Goal: Task Accomplishment & Management: Use online tool/utility

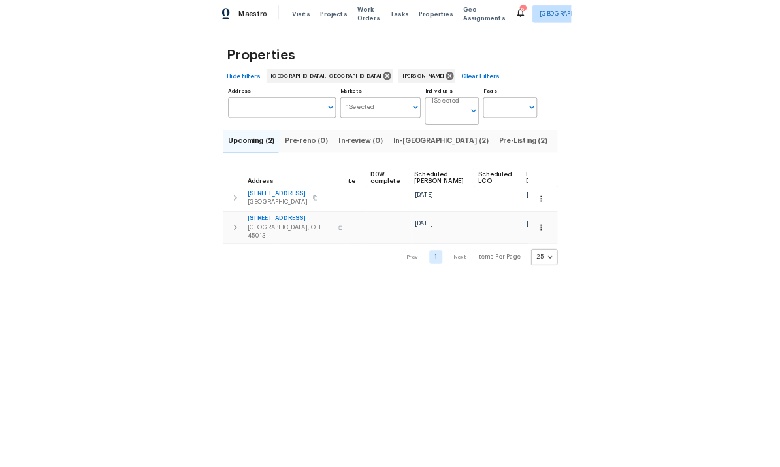
scroll to position [0, 327]
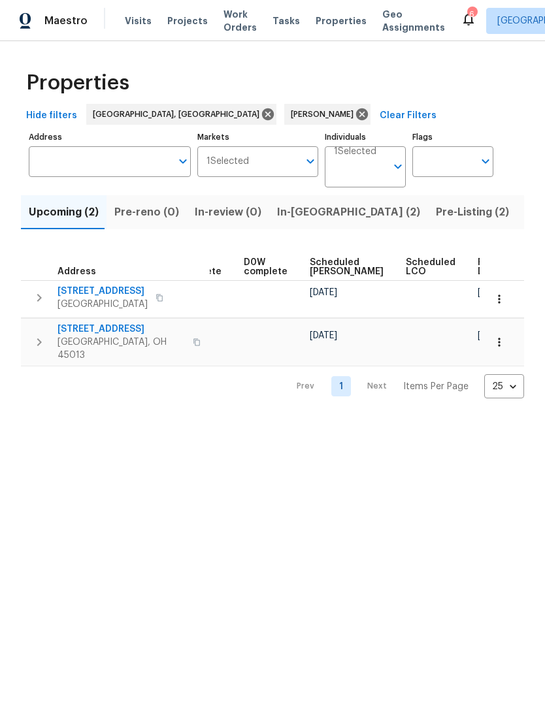
click at [525, 210] on span "Listed (11)" at bounding box center [551, 212] width 52 height 18
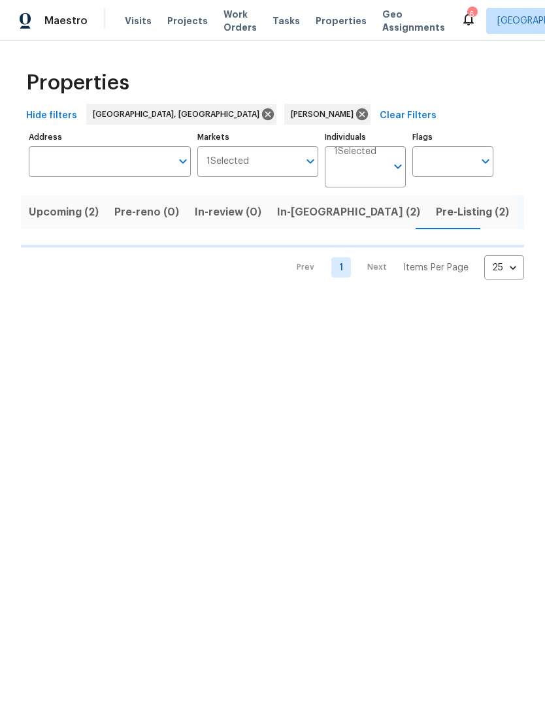
click at [436, 218] on span "Pre-Listing (2)" at bounding box center [472, 212] width 73 height 18
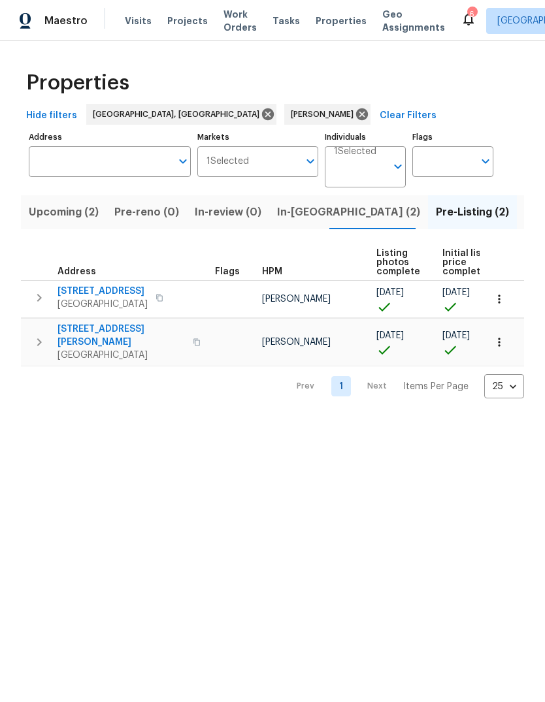
click at [84, 295] on span "[STREET_ADDRESS]" at bounding box center [102, 291] width 90 height 13
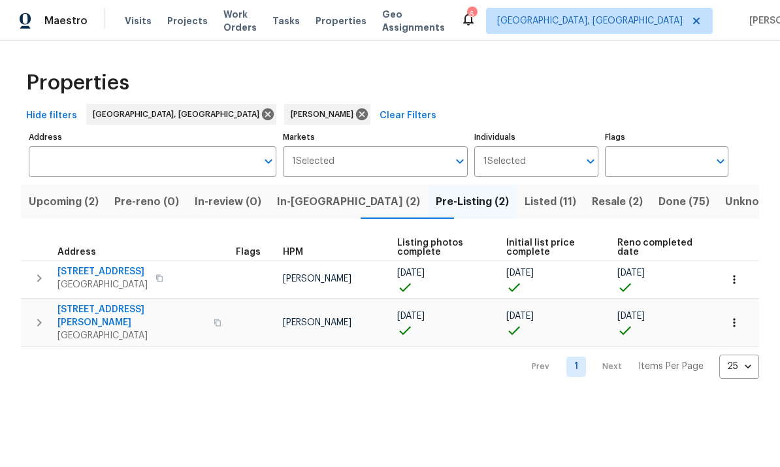
click at [525, 209] on span "Listed (11)" at bounding box center [551, 202] width 52 height 18
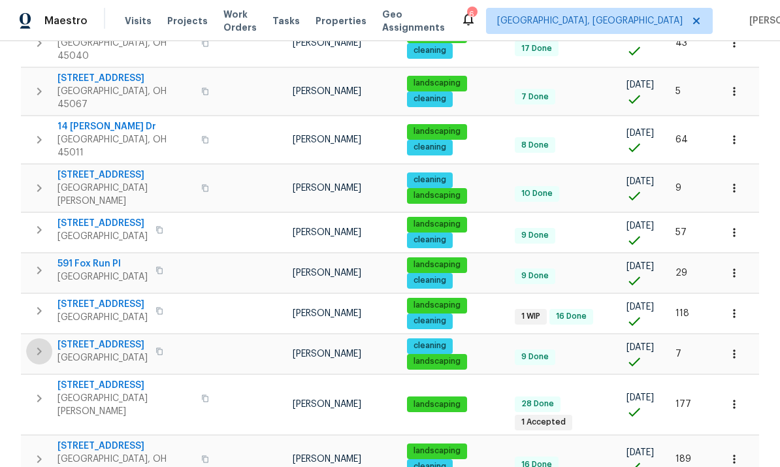
scroll to position [246, 0]
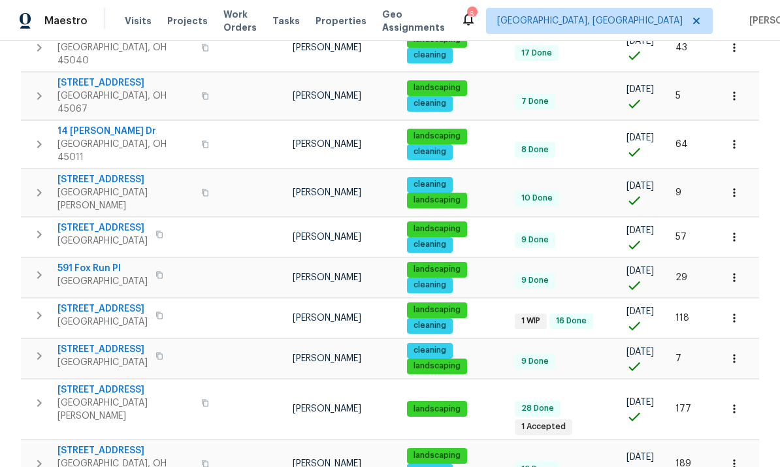
click at [544, 304] on button "button" at bounding box center [734, 318] width 29 height 29
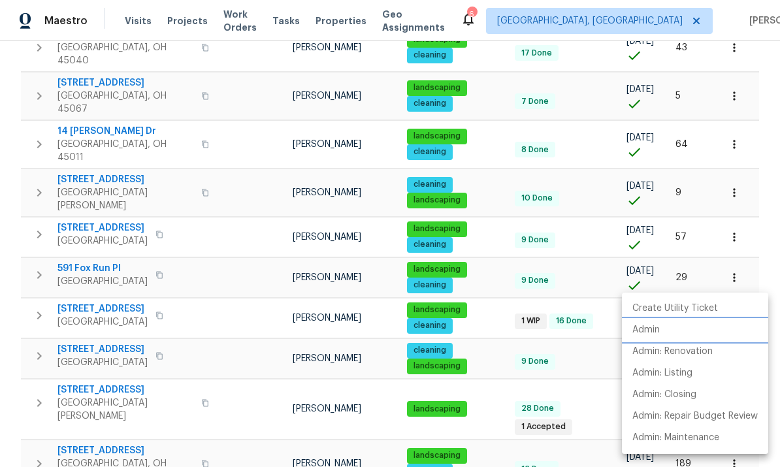
click at [544, 328] on li "Admin" at bounding box center [695, 330] width 146 height 22
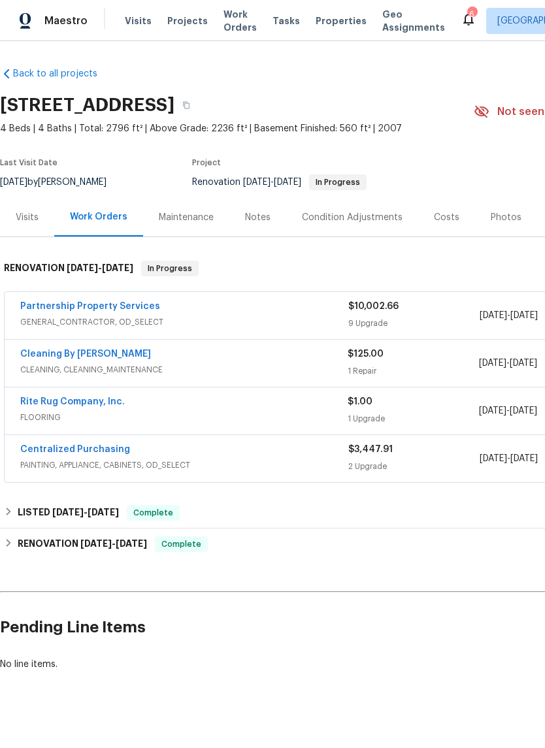
click at [80, 308] on link "Partnership Property Services" at bounding box center [90, 306] width 140 height 9
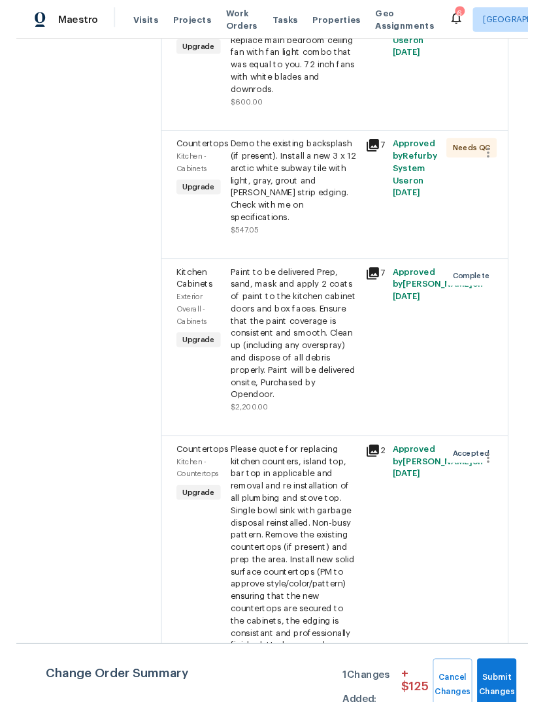
scroll to position [990, 0]
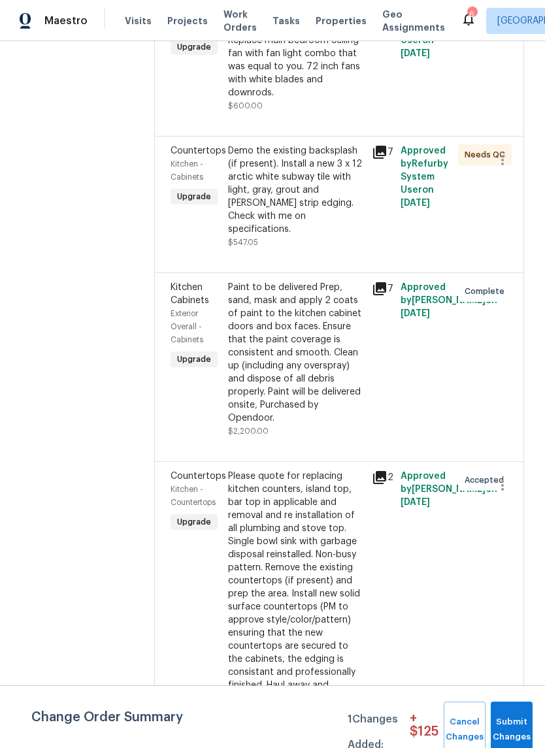
click at [344, 236] on div "Demo the existing backsplash (if present). Install a new 3 x 12 arctic white su…" at bounding box center [296, 189] width 136 height 91
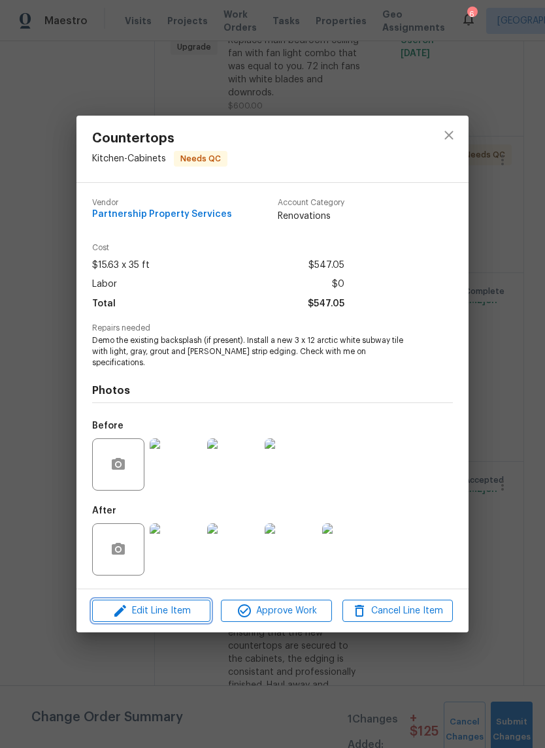
click at [184, 609] on span "Edit Line Item" at bounding box center [151, 611] width 110 height 16
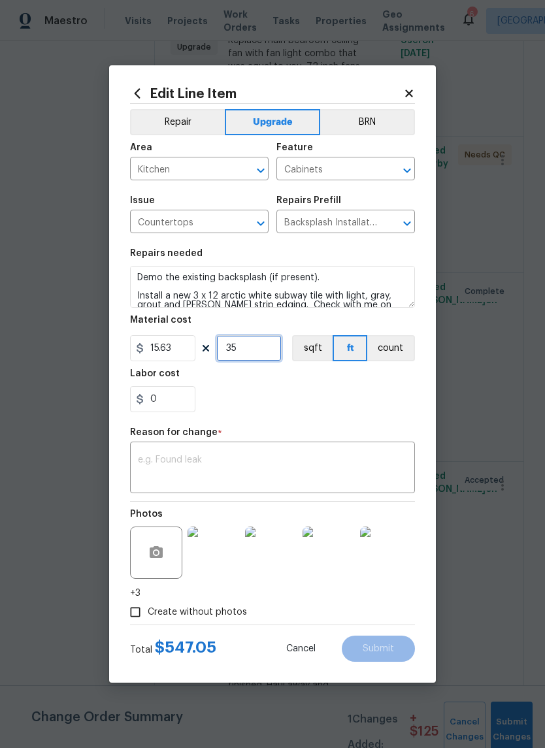
click at [267, 360] on input "35" at bounding box center [248, 348] width 65 height 26
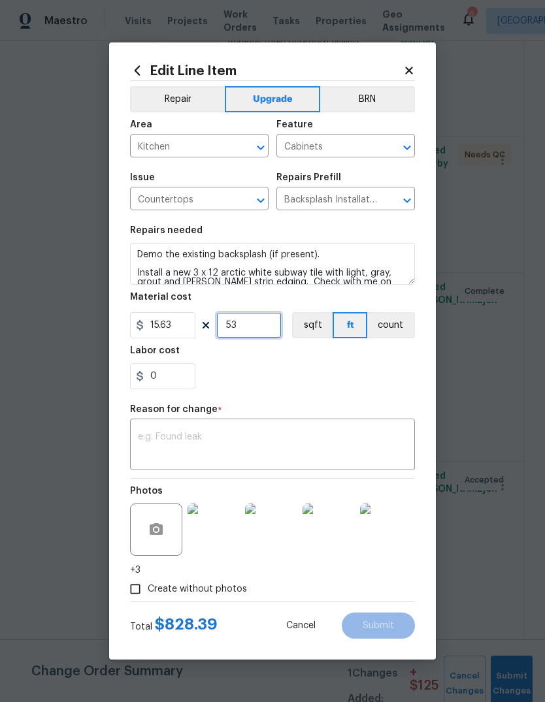
type input "53"
click at [390, 381] on div "0" at bounding box center [272, 376] width 285 height 26
click at [174, 365] on input "0" at bounding box center [162, 376] width 65 height 26
type input "300"
click at [284, 363] on div "Labor cost" at bounding box center [272, 354] width 285 height 17
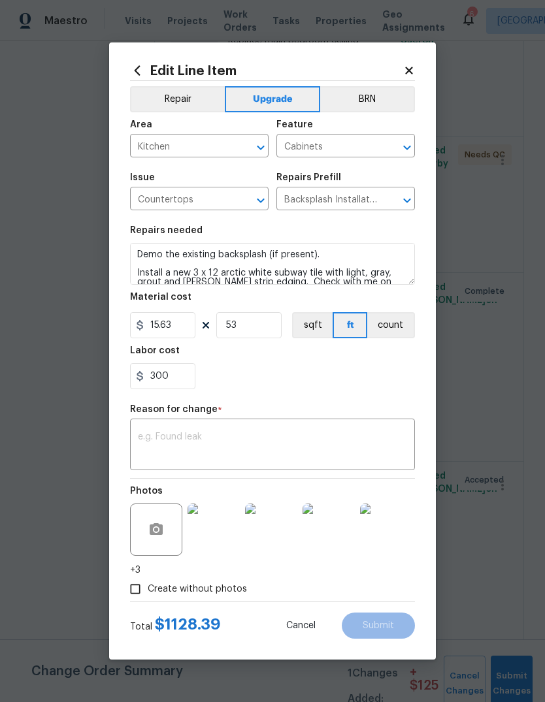
click at [150, 446] on textarea at bounding box center [272, 445] width 269 height 27
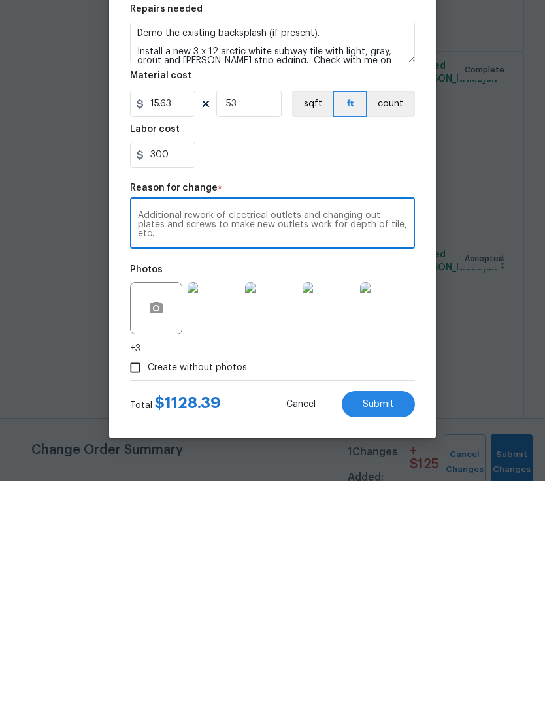
type textarea "Additional rework of electrical outlets and changing out plates and screws to m…"
click at [378, 613] on button "Submit" at bounding box center [378, 626] width 73 height 26
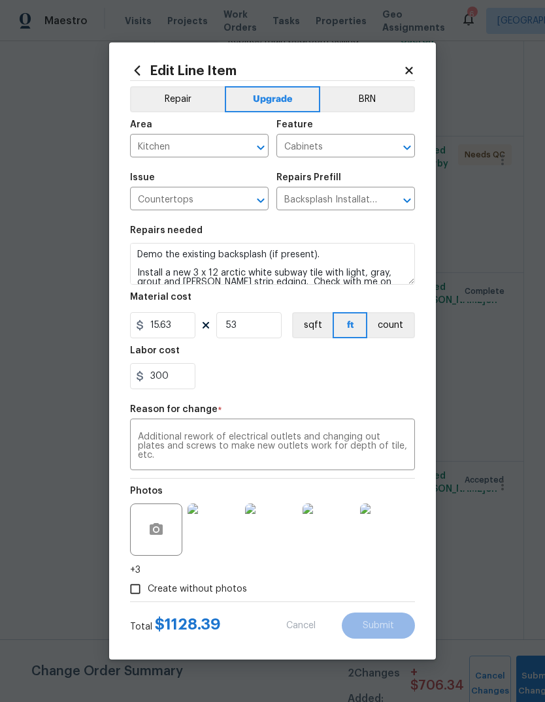
type input "35"
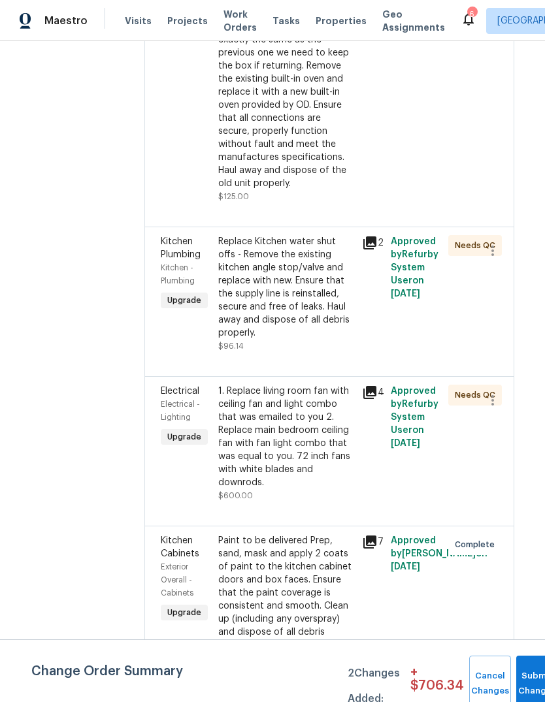
scroll to position [866, 10]
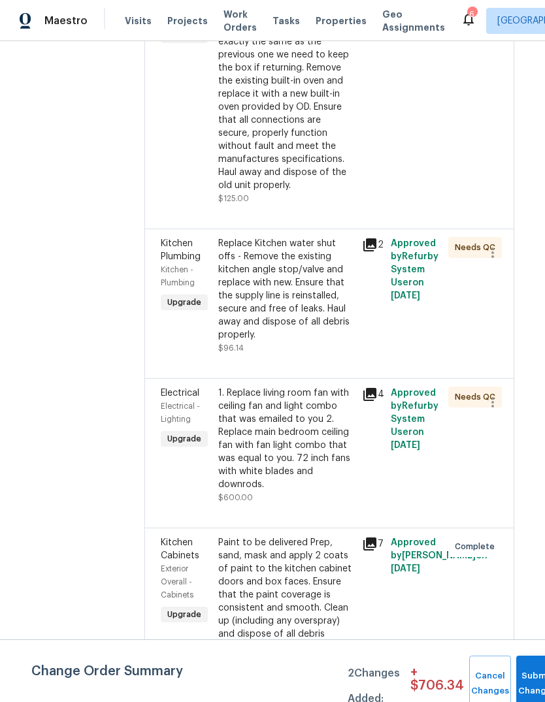
click at [316, 192] on div "Remove for pick up and install new oven when delivered on 9/22 Reach out any qu…" at bounding box center [286, 74] width 136 height 235
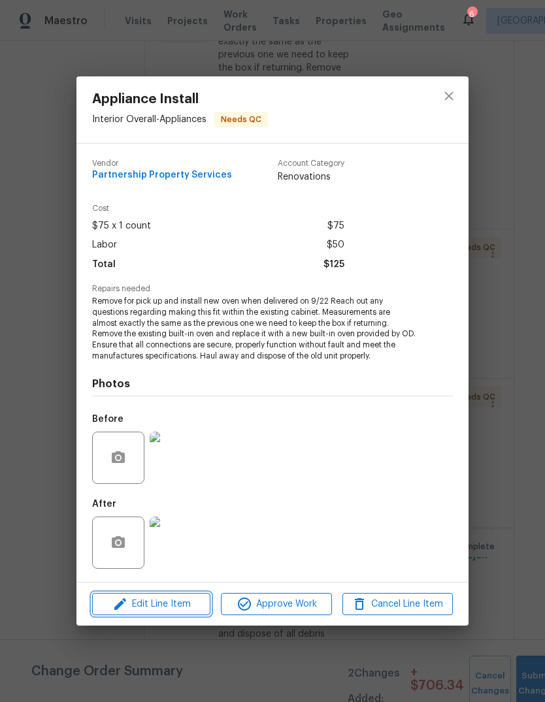
click at [171, 600] on span "Edit Line Item" at bounding box center [151, 604] width 110 height 16
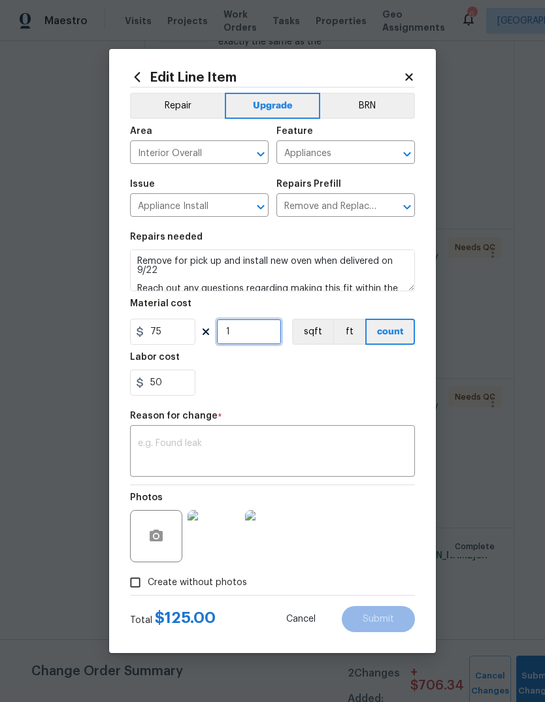
click at [248, 340] on input "1" at bounding box center [248, 332] width 65 height 26
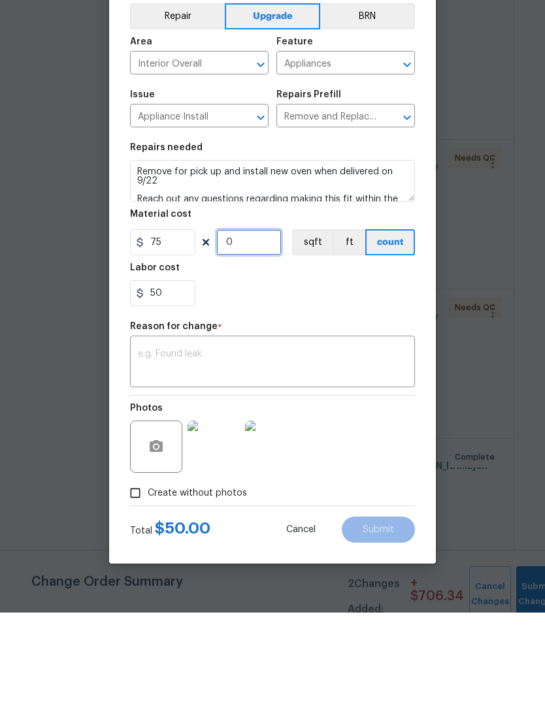
type input "3"
click at [168, 370] on input "50" at bounding box center [162, 383] width 65 height 26
type input "5"
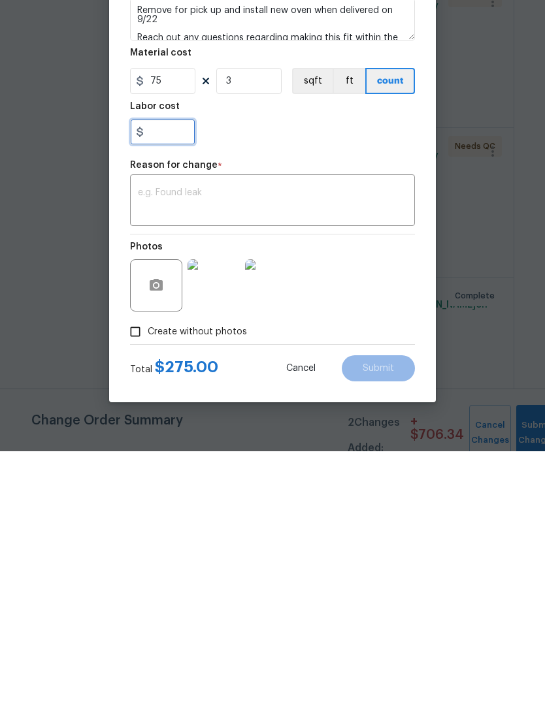
scroll to position [49, 0]
click at [395, 485] on div "Photos" at bounding box center [272, 527] width 285 height 85
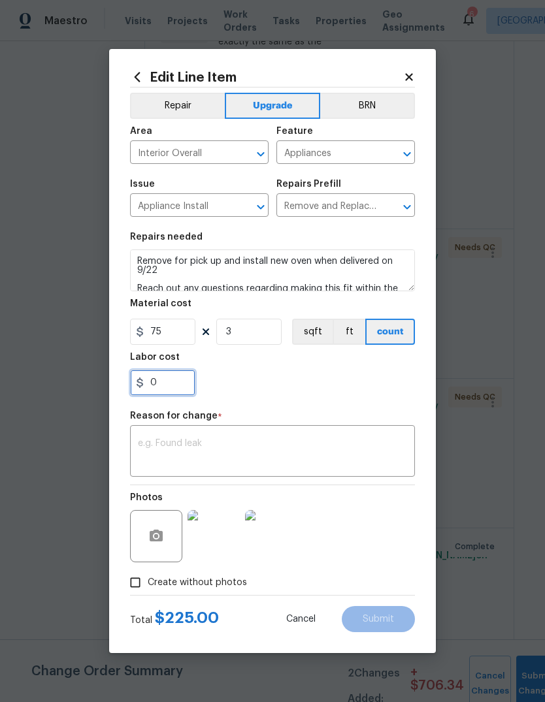
click at [168, 383] on input "0" at bounding box center [162, 383] width 65 height 26
type input "4"
type input "50"
click at [386, 400] on section "Repairs needed Remove for pick up and install new oven when delivered on 9/22 R…" at bounding box center [272, 314] width 285 height 179
click at [403, 370] on div "Labor cost" at bounding box center [272, 361] width 285 height 17
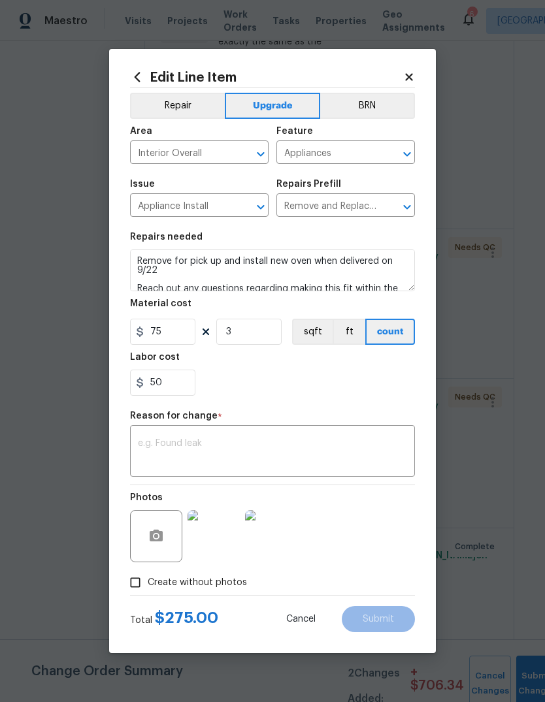
click at [302, 443] on textarea at bounding box center [272, 452] width 269 height 27
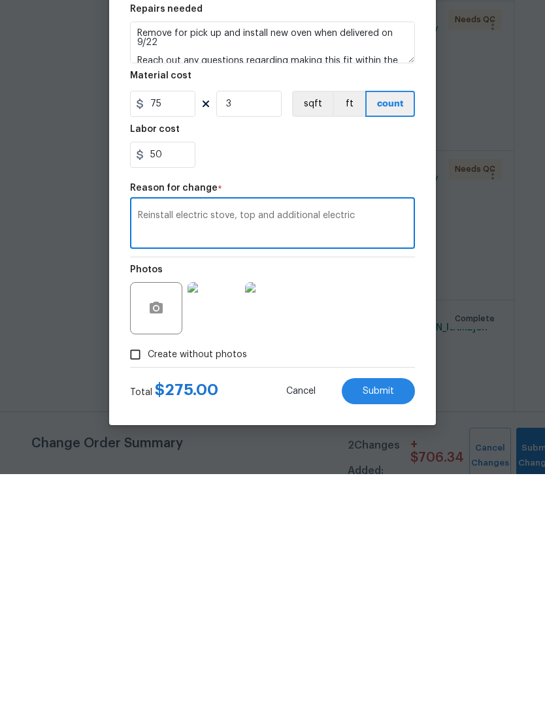
type textarea "Reinstall electric stove, top and additional electric"
click at [383, 615] on span "Submit" at bounding box center [378, 620] width 31 height 10
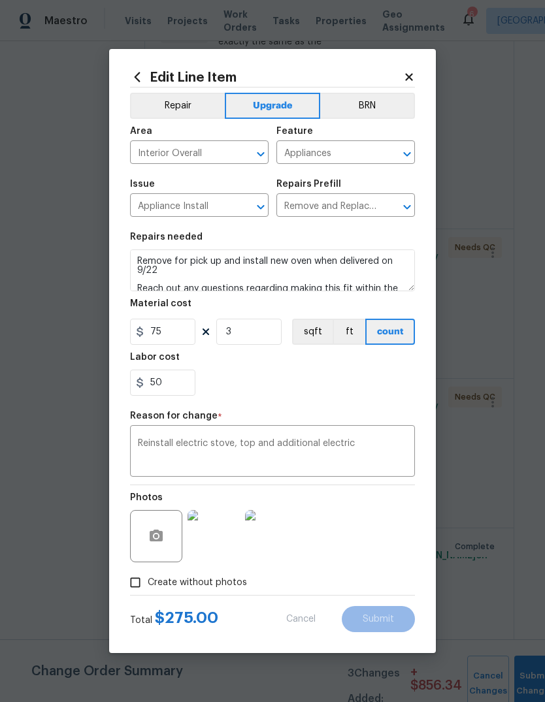
type input "1"
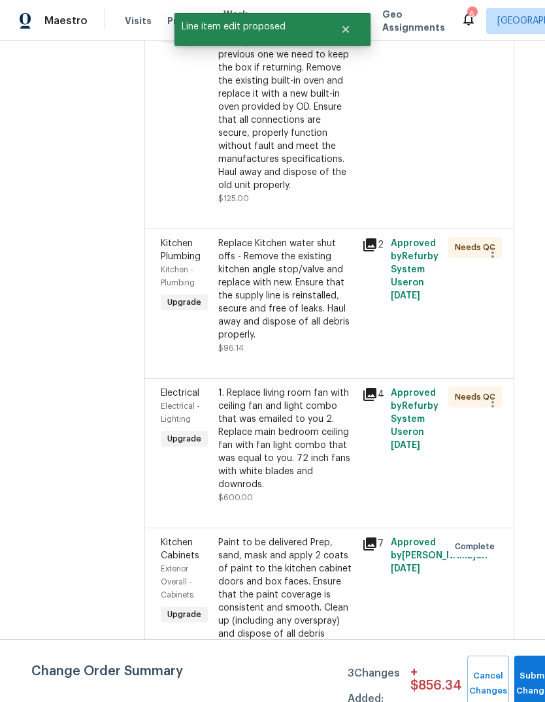
scroll to position [0, 0]
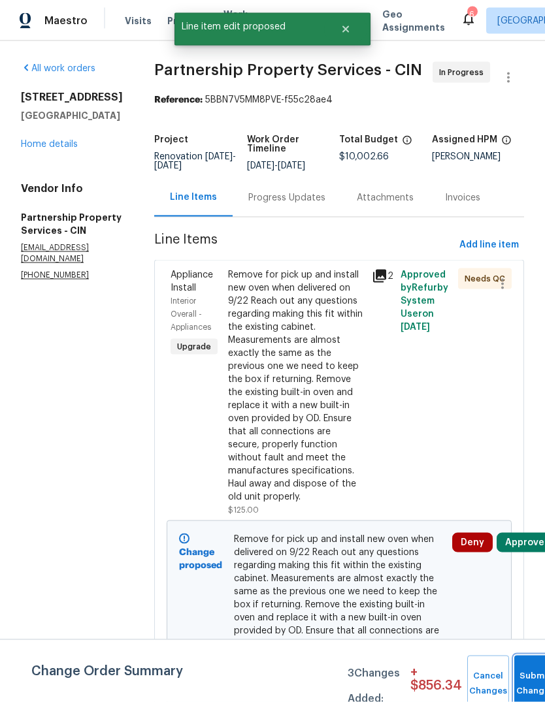
click at [525, 675] on button "Submit Changes" at bounding box center [535, 684] width 42 height 56
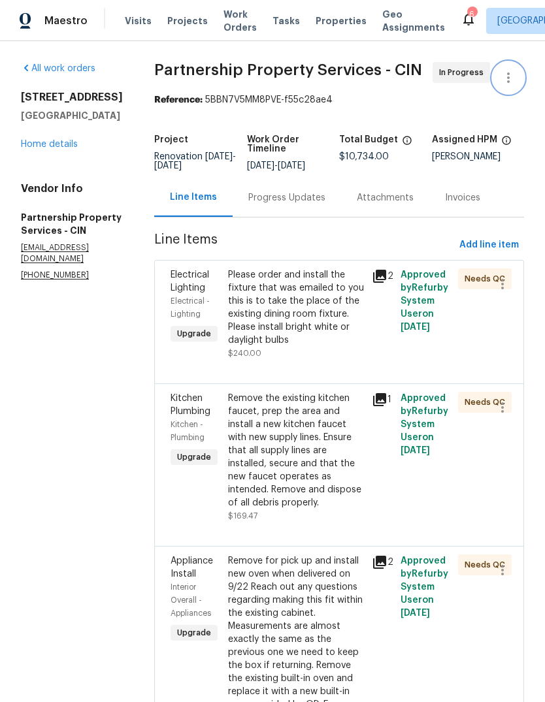
click at [506, 71] on icon "button" at bounding box center [508, 78] width 16 height 16
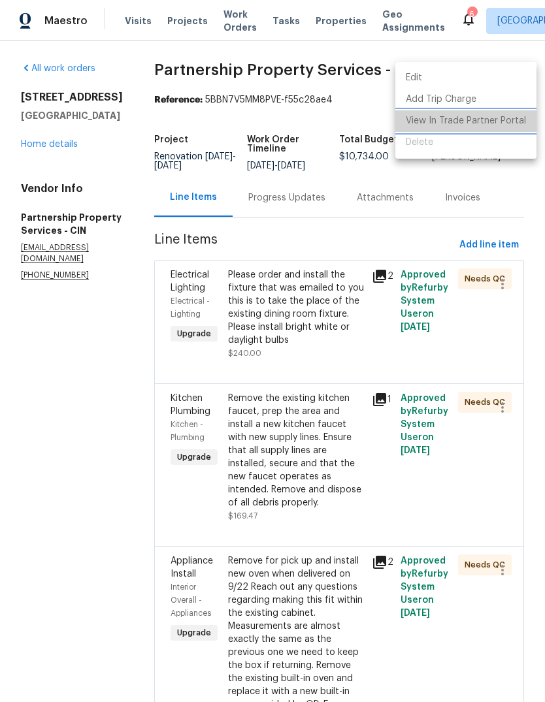
click at [499, 124] on li "View In Trade Partner Portal" at bounding box center [465, 121] width 141 height 22
click at [137, 410] on div at bounding box center [272, 351] width 545 height 702
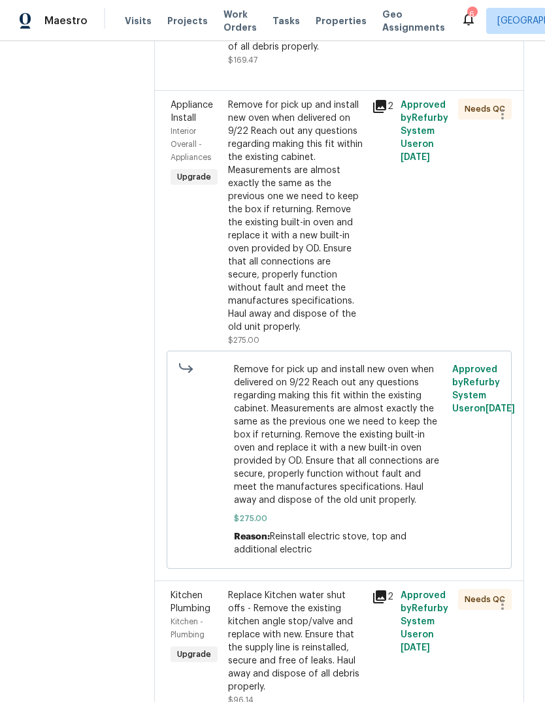
scroll to position [421, 0]
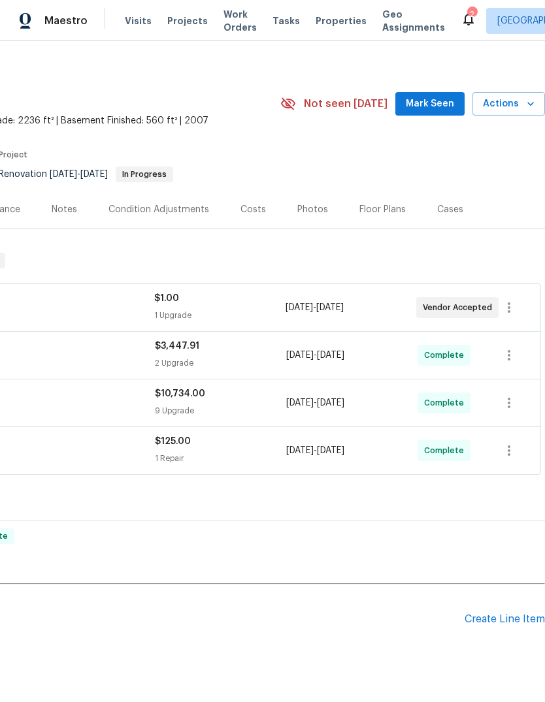
scroll to position [8, 193]
click at [510, 302] on icon "button" at bounding box center [509, 308] width 16 height 16
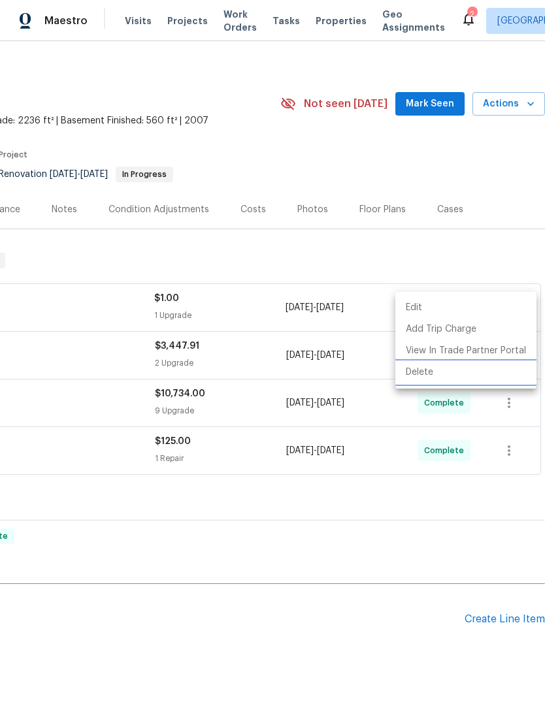
click at [427, 376] on li "Delete" at bounding box center [465, 373] width 141 height 22
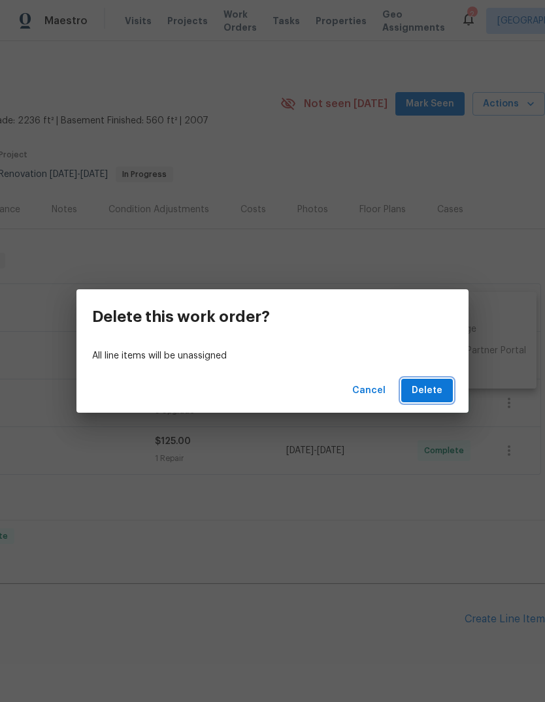
click at [447, 392] on button "Delete" at bounding box center [427, 391] width 52 height 24
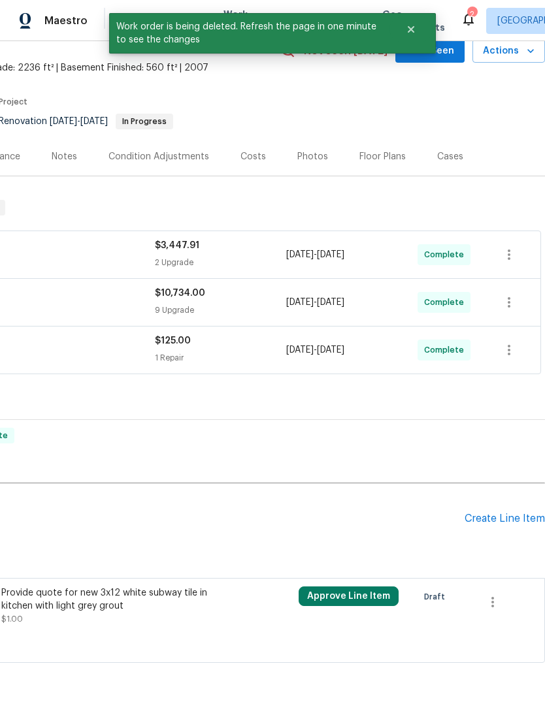
scroll to position [61, 193]
click at [493, 603] on icon "button" at bounding box center [493, 603] width 16 height 16
click at [508, 602] on li "Cancel" at bounding box center [502, 602] width 50 height 22
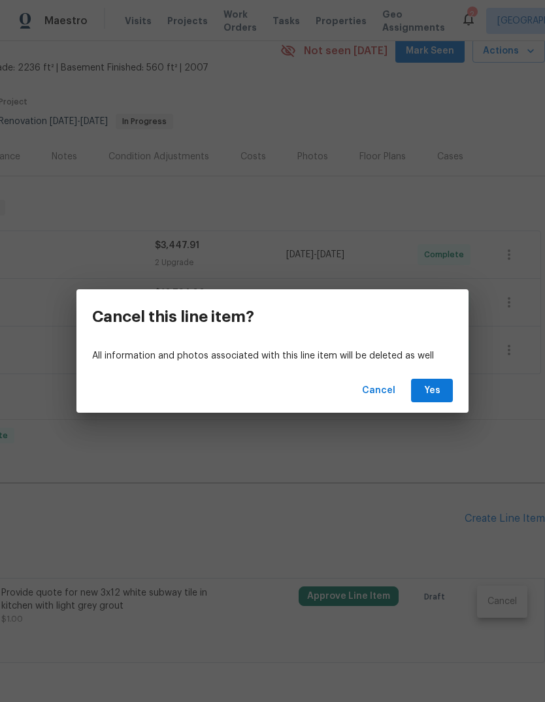
click at [445, 390] on button "Yes" at bounding box center [432, 391] width 42 height 24
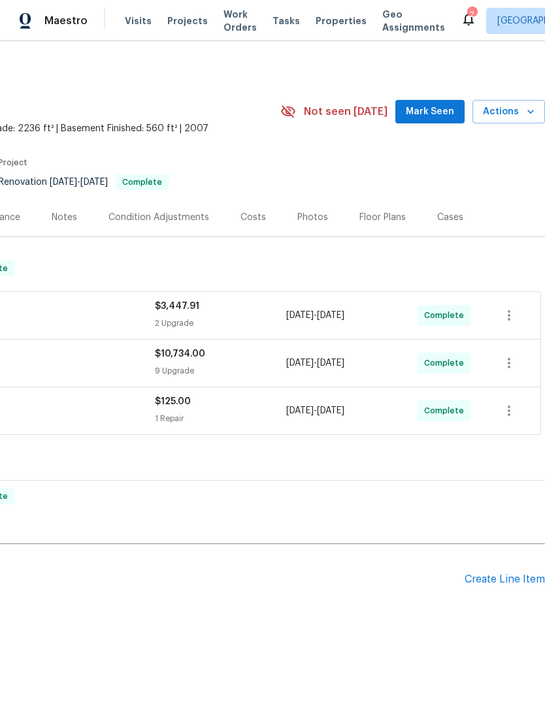
scroll to position [0, 193]
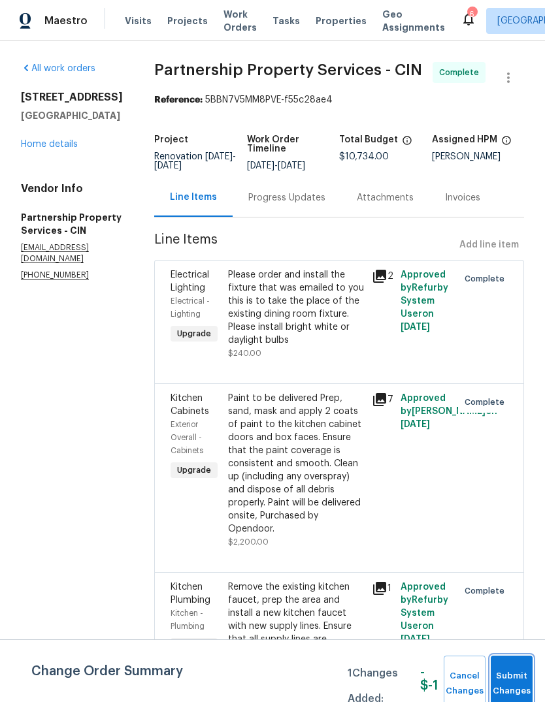
click at [518, 679] on span "Submit Changes" at bounding box center [511, 684] width 29 height 30
